Goal: Information Seeking & Learning: Learn about a topic

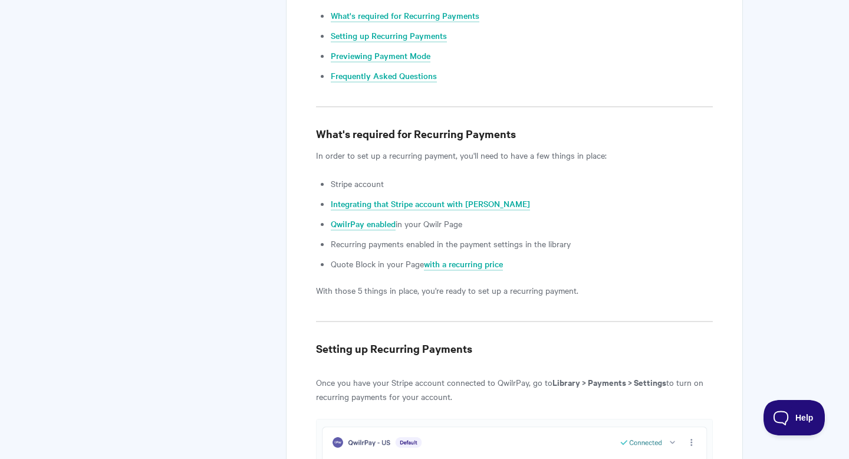
scroll to position [598, 0]
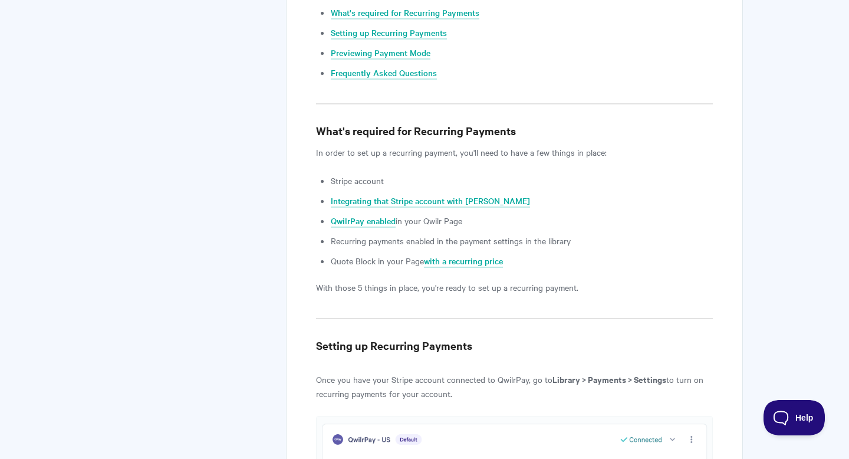
click at [420, 184] on li "Stripe account" at bounding box center [522, 180] width 382 height 14
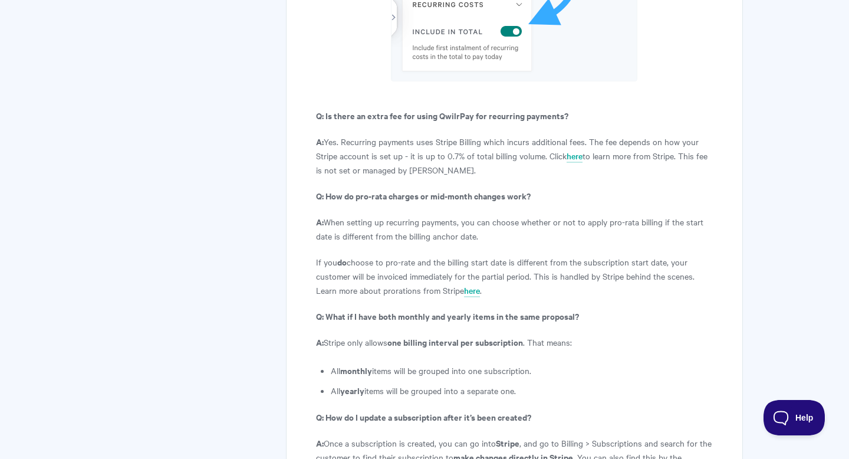
click at [408, 189] on strong "Q: How do pro-rata charges or mid-month changes work?" at bounding box center [423, 195] width 215 height 12
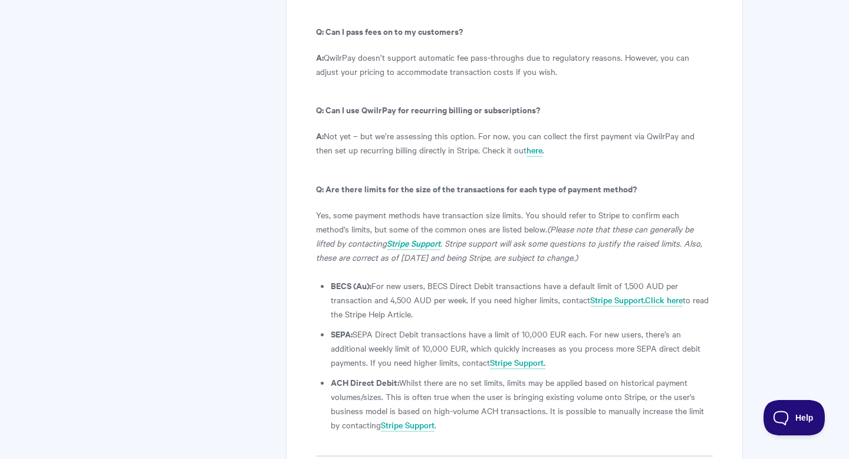
scroll to position [6731, 0]
